Goal: Navigation & Orientation: Go to known website

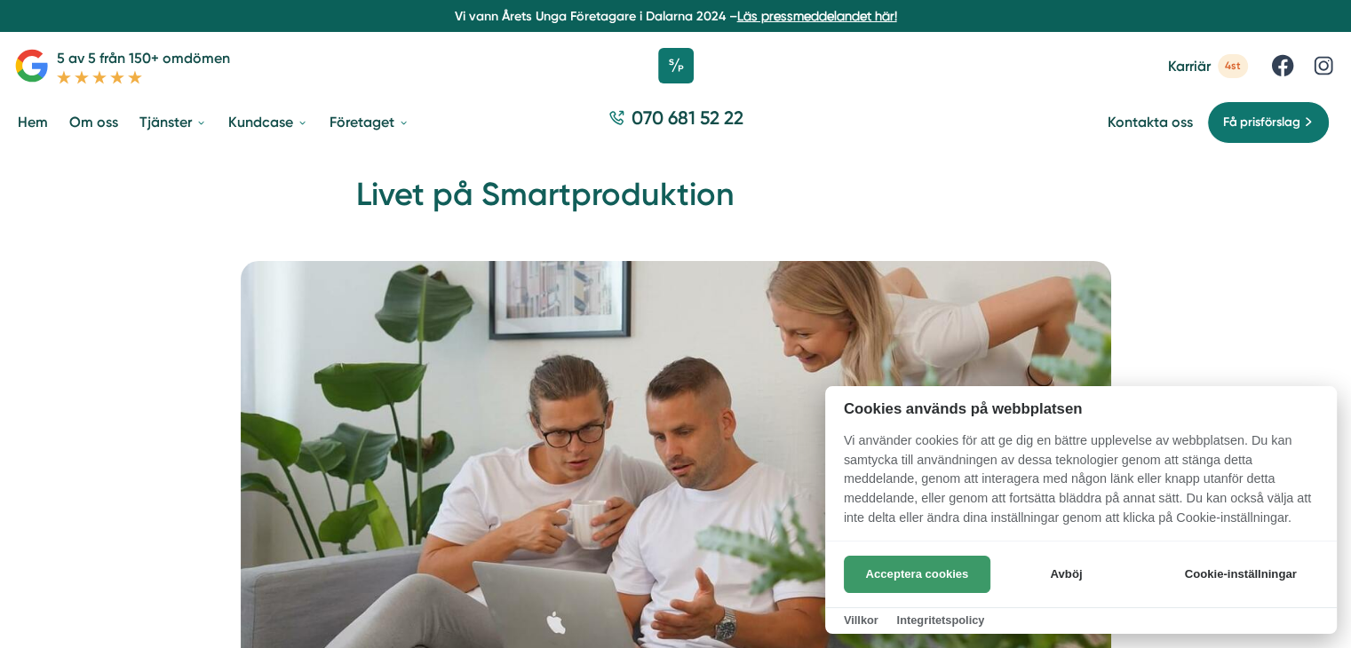
click at [934, 568] on button "Acceptera cookies" at bounding box center [917, 574] width 147 height 37
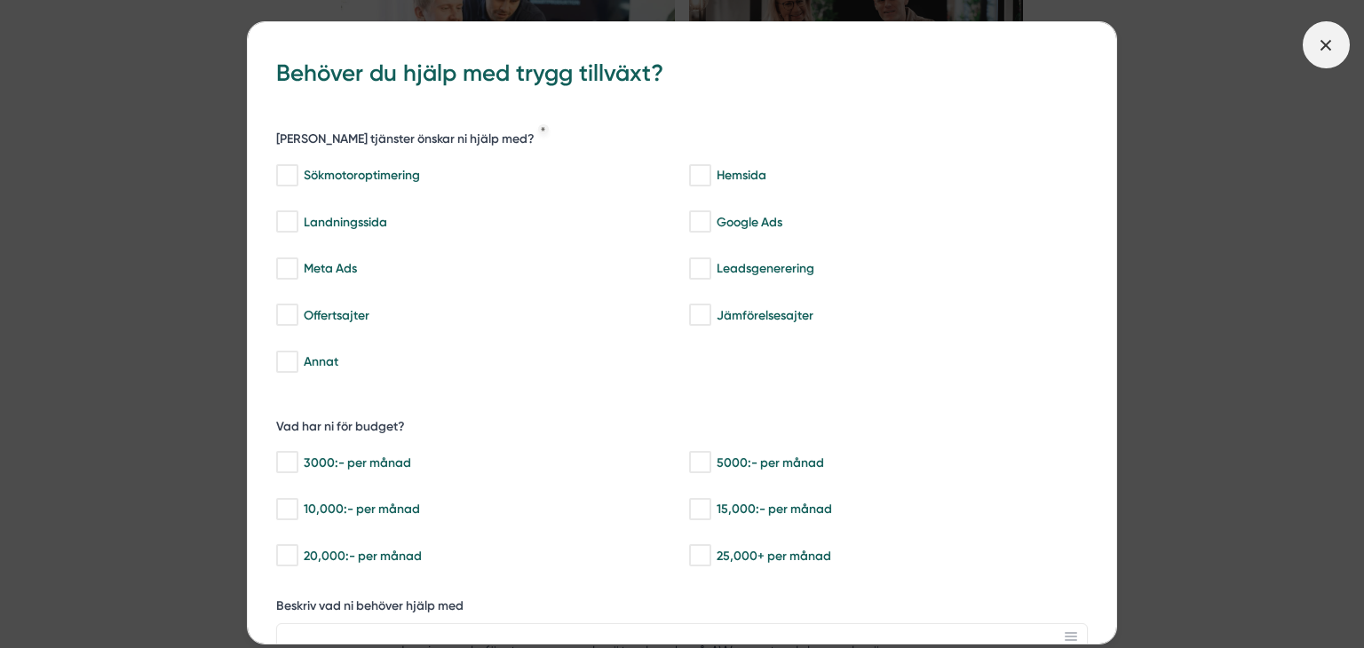
click at [1318, 44] on icon at bounding box center [1326, 46] width 20 height 20
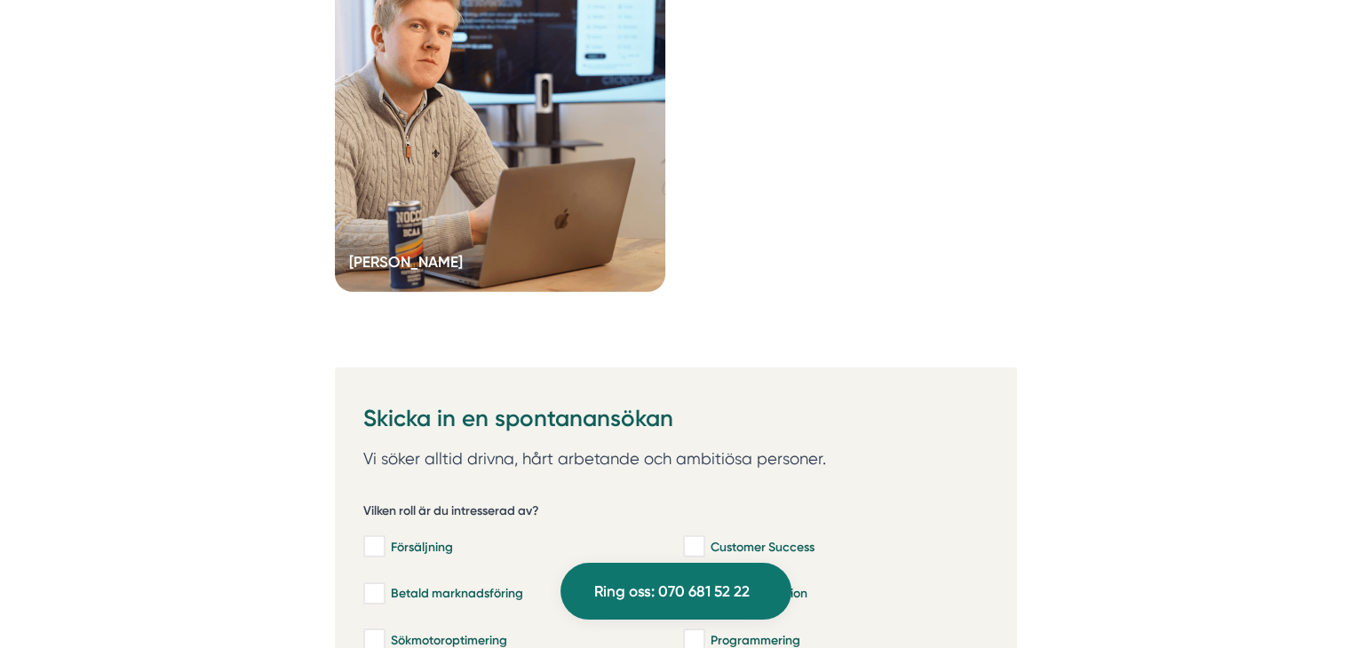
scroll to position [5596, 0]
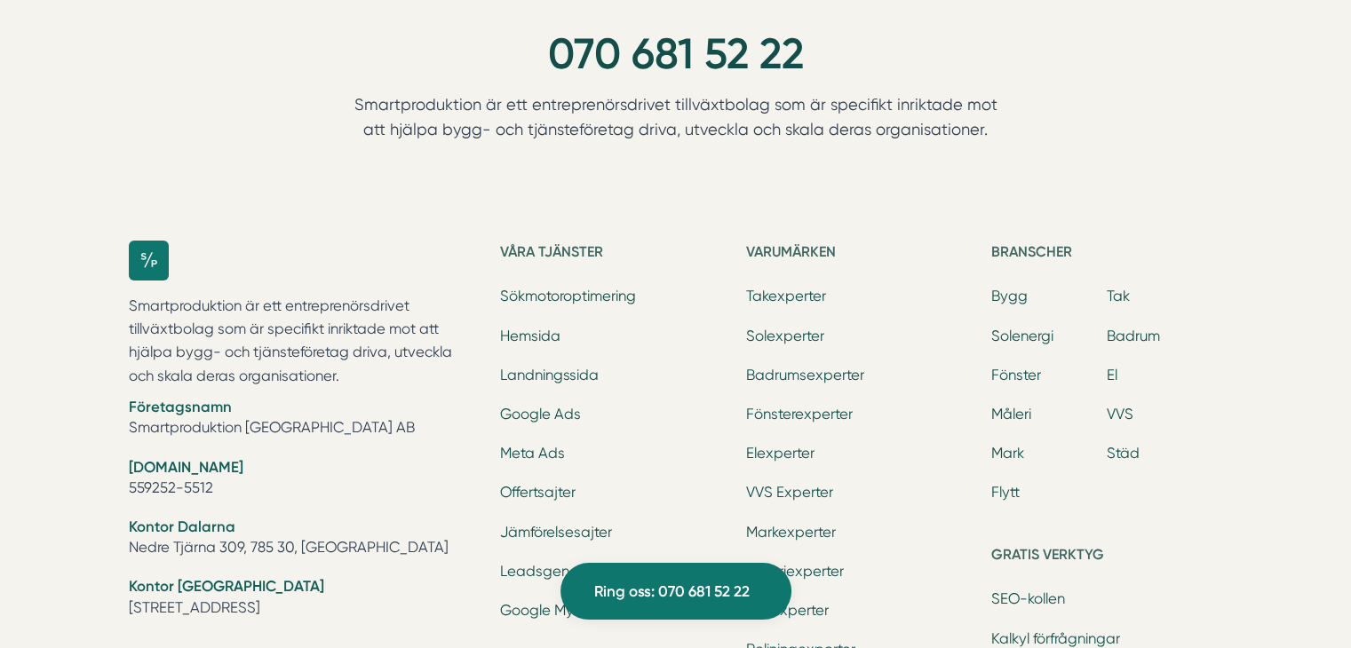
scroll to position [6484, 0]
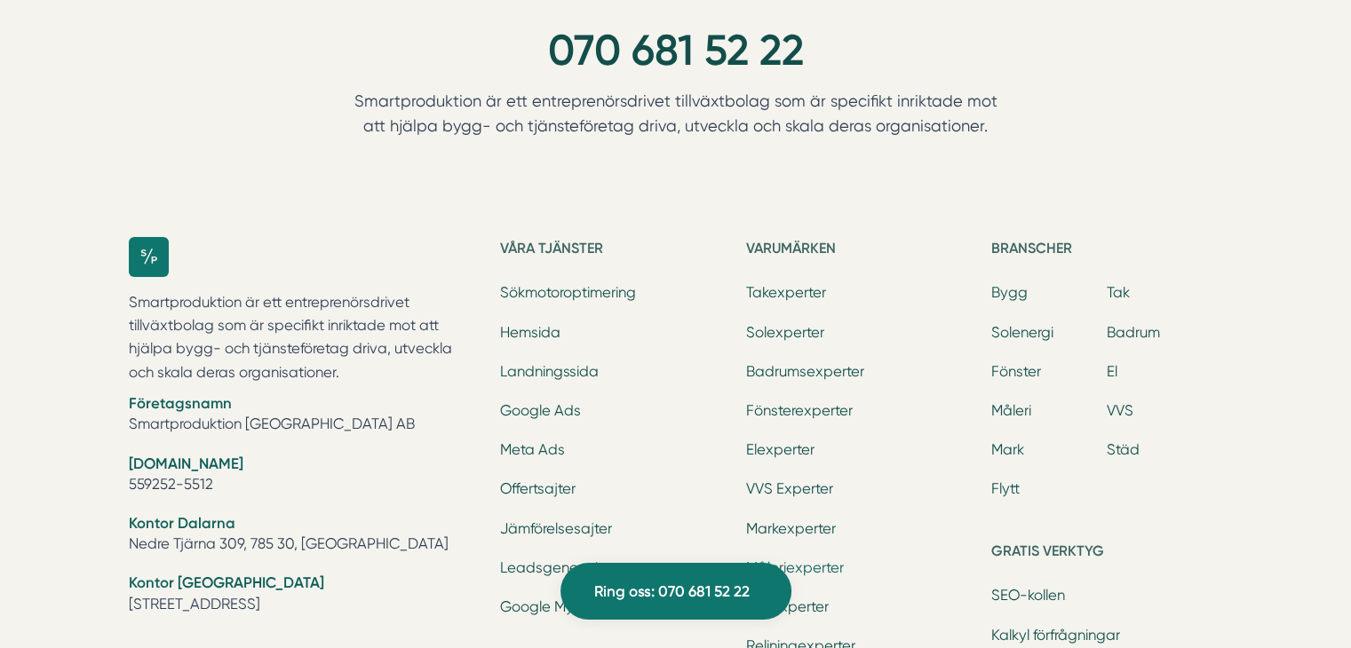
click at [807, 560] on link "Måleriexperter" at bounding box center [795, 568] width 98 height 17
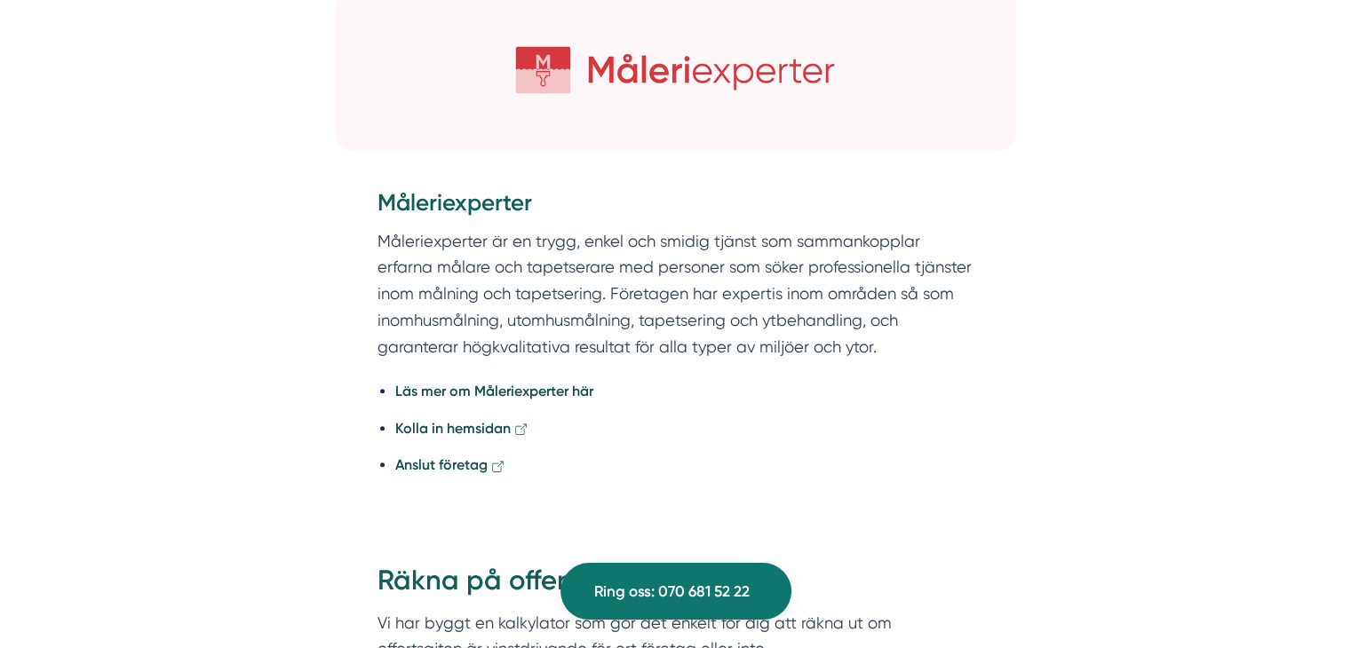
scroll to position [711, 0]
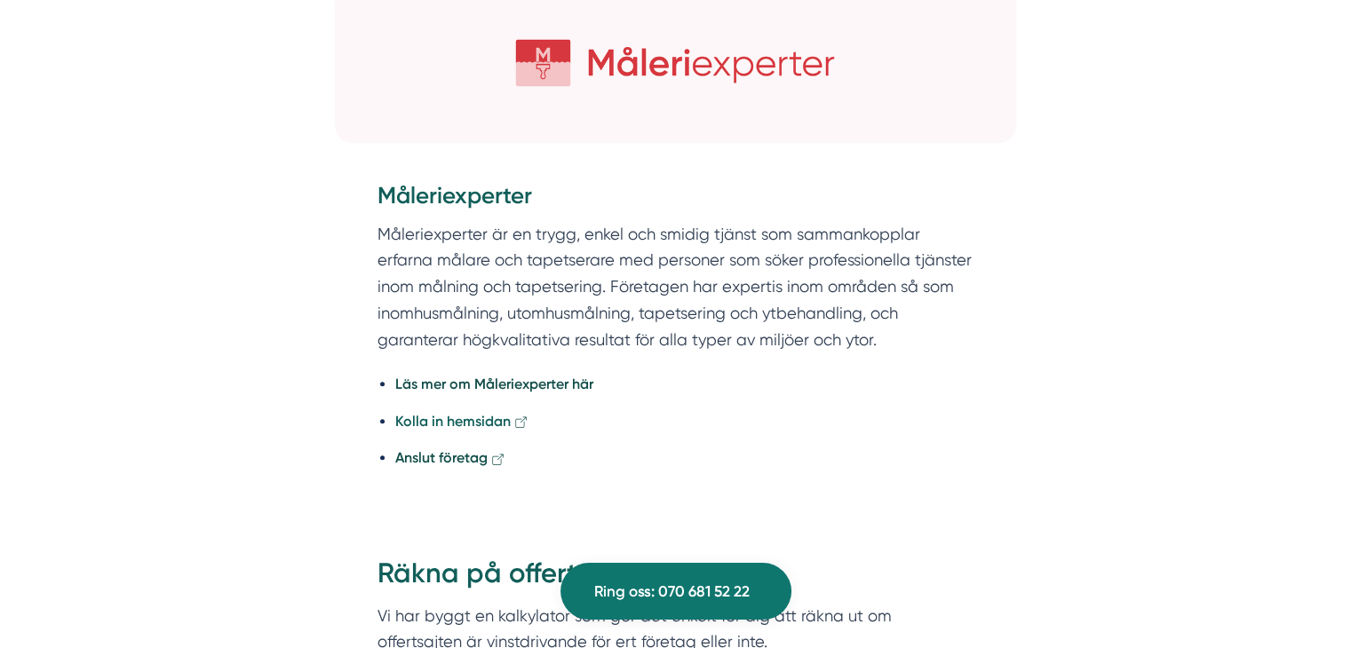
click at [463, 420] on strong "Kolla in hemsidan" at bounding box center [452, 421] width 115 height 17
